Goal: Task Accomplishment & Management: Use online tool/utility

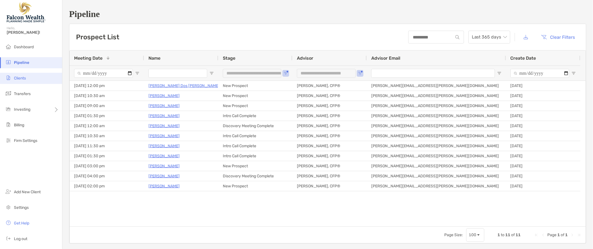
click at [31, 81] on li "Clients" at bounding box center [31, 78] width 62 height 11
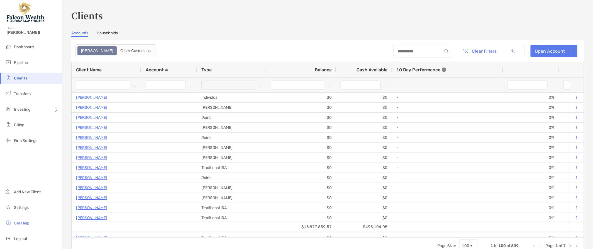
type input "****"
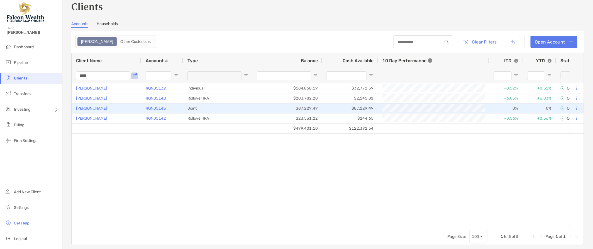
scroll to position [11, 0]
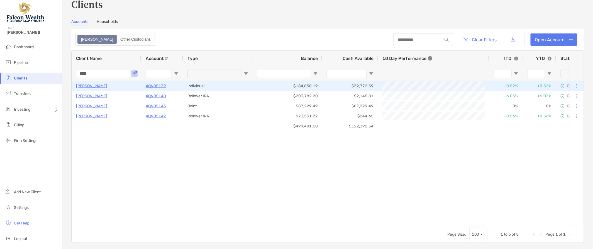
click at [574, 85] on button at bounding box center [576, 86] width 5 height 6
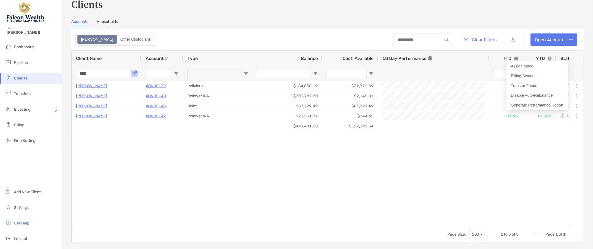
click at [439, 192] on div "[PERSON_NAME] 4QN05139 Individual $184,858.19 $32,772.59 +0.52% +0.52% Complete…" at bounding box center [321, 150] width 498 height 139
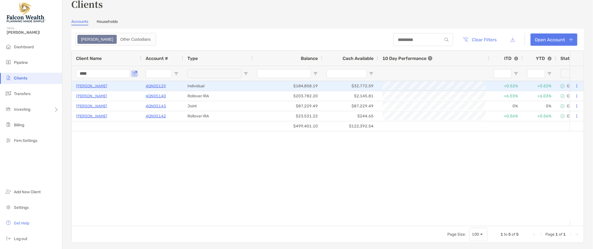
click at [154, 84] on p "4QN05139" at bounding box center [156, 85] width 20 height 7
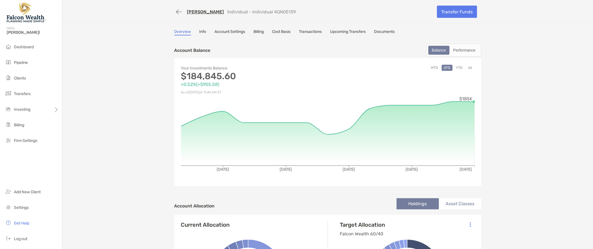
click at [385, 31] on link "Documents" at bounding box center [384, 32] width 21 height 6
click at [175, 10] on button "button" at bounding box center [178, 12] width 9 height 10
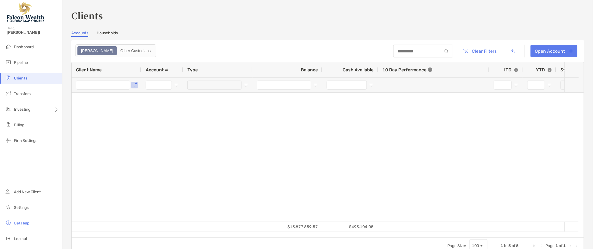
type input "****"
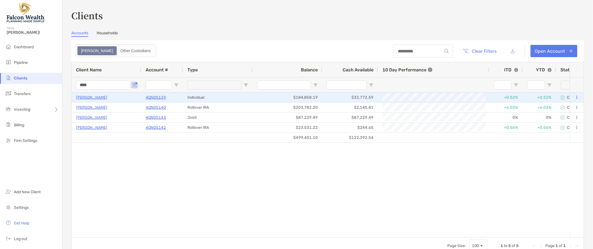
click at [577, 97] on icon at bounding box center [577, 98] width 1 height 4
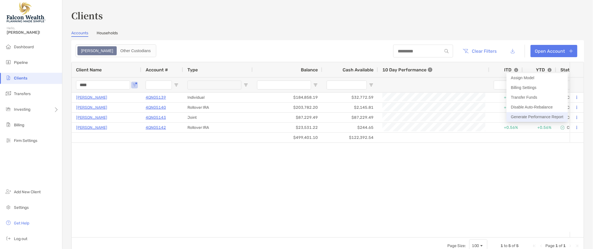
click at [543, 115] on button "Generate Performance Report" at bounding box center [537, 117] width 61 height 10
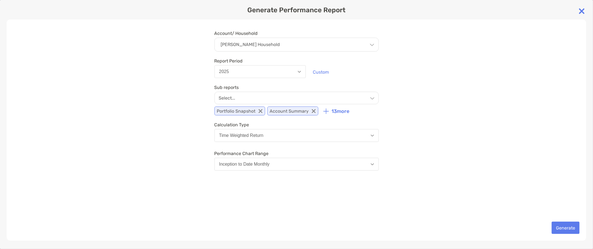
click at [288, 46] on div "[PERSON_NAME] Household" at bounding box center [297, 45] width 164 height 14
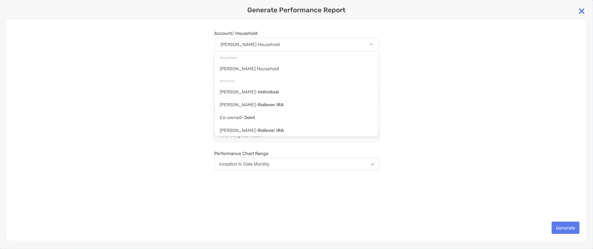
click at [408, 59] on div "Account/ Household [PERSON_NAME] Household Household [PERSON_NAME] Household Ac…" at bounding box center [297, 130] width 580 height 221
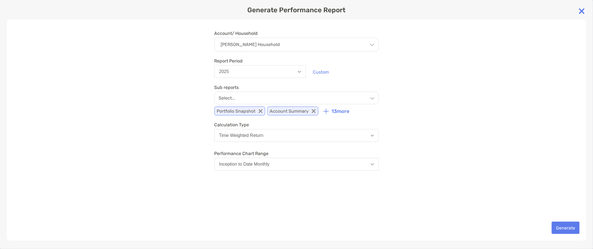
click at [283, 73] on button "2025" at bounding box center [260, 71] width 91 height 13
click at [451, 79] on div "Account/ Household [PERSON_NAME] Household Household [PERSON_NAME] Household Ac…" at bounding box center [297, 130] width 580 height 221
click at [289, 100] on div "Select..." at bounding box center [297, 98] width 164 height 13
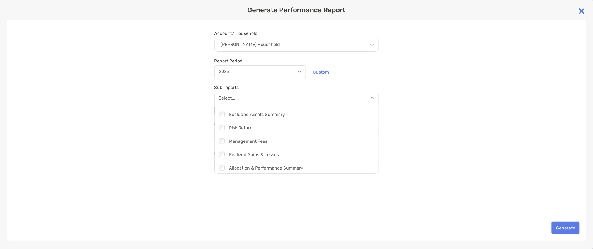
scroll to position [146, 0]
click at [430, 125] on div "Account/ Household [PERSON_NAME] Household Household [PERSON_NAME] Household Ac…" at bounding box center [297, 130] width 580 height 221
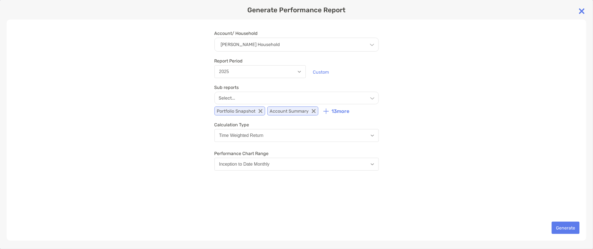
click at [314, 132] on button "Time Weighted Return" at bounding box center [297, 135] width 164 height 13
click at [419, 131] on div "Account/ Household [PERSON_NAME] Household Household [PERSON_NAME] Household Ac…" at bounding box center [297, 130] width 580 height 221
click at [567, 228] on button "Generate" at bounding box center [566, 227] width 28 height 12
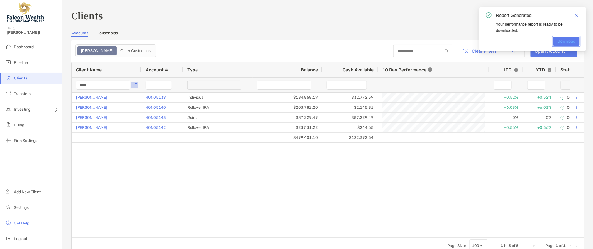
click at [571, 43] on link "Download" at bounding box center [566, 41] width 26 height 9
click at [579, 15] on link "Close" at bounding box center [577, 15] width 6 height 6
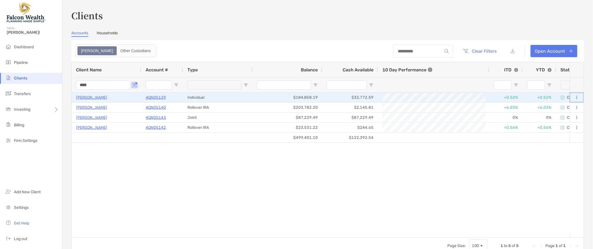
click at [577, 96] on icon at bounding box center [577, 98] width 1 height 4
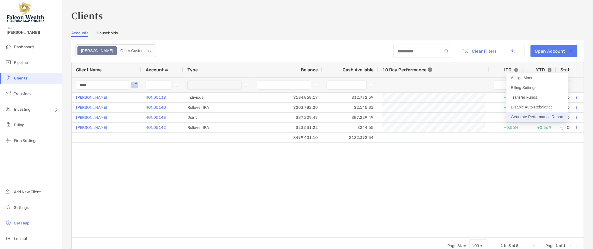
click at [532, 118] on button "Generate Performance Report" at bounding box center [537, 117] width 61 height 10
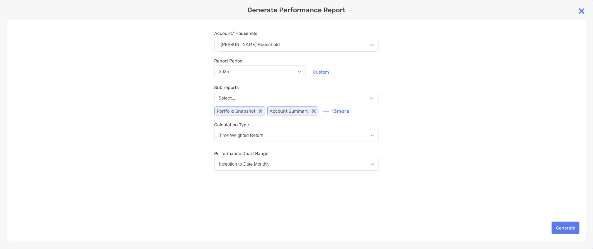
click at [267, 47] on div "[PERSON_NAME] Household" at bounding box center [297, 45] width 164 height 14
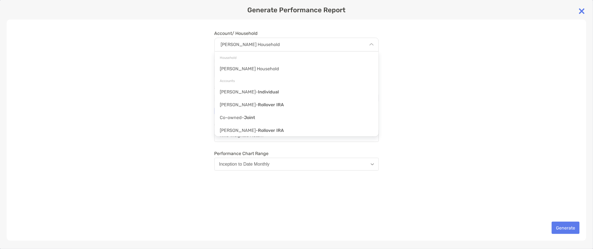
click at [486, 70] on div "Account/ Household [PERSON_NAME] Household Household [PERSON_NAME] Household Ac…" at bounding box center [297, 130] width 580 height 221
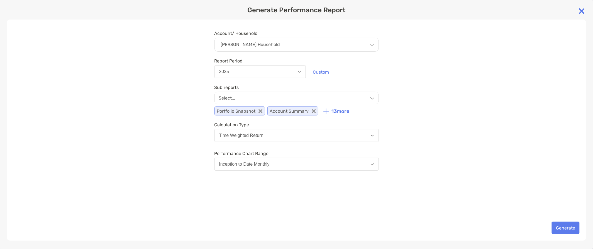
click at [253, 96] on div "Select..." at bounding box center [297, 98] width 164 height 13
click at [470, 119] on div "Account/ Household [PERSON_NAME] Household Household [PERSON_NAME] Household Ac…" at bounding box center [297, 130] width 580 height 221
click at [573, 225] on button "Generate" at bounding box center [566, 227] width 28 height 12
